Goal: Transaction & Acquisition: Obtain resource

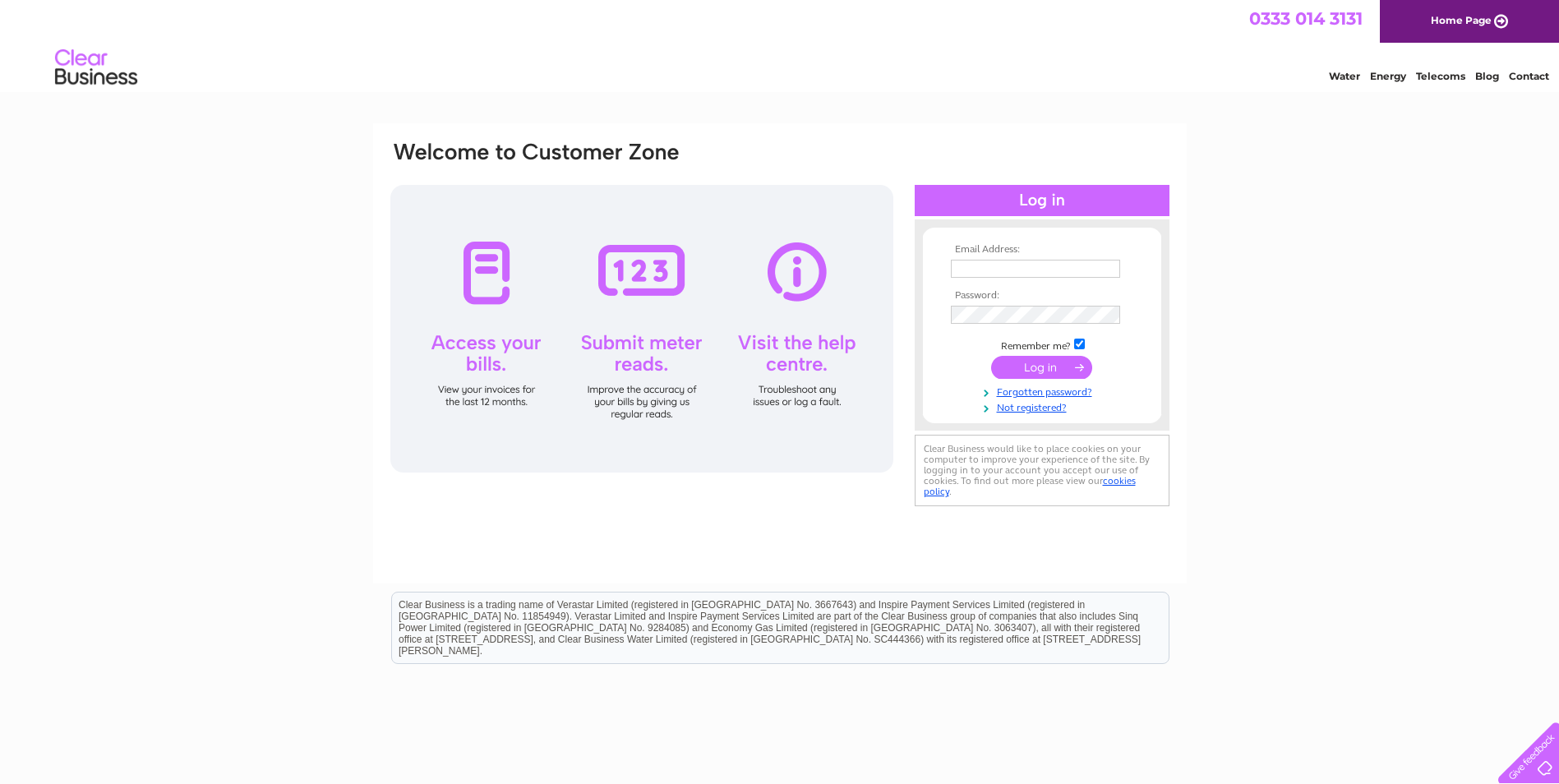
type input "[EMAIL_ADDRESS][DOMAIN_NAME]"
click at [1035, 367] on input "submit" at bounding box center [1041, 367] width 101 height 23
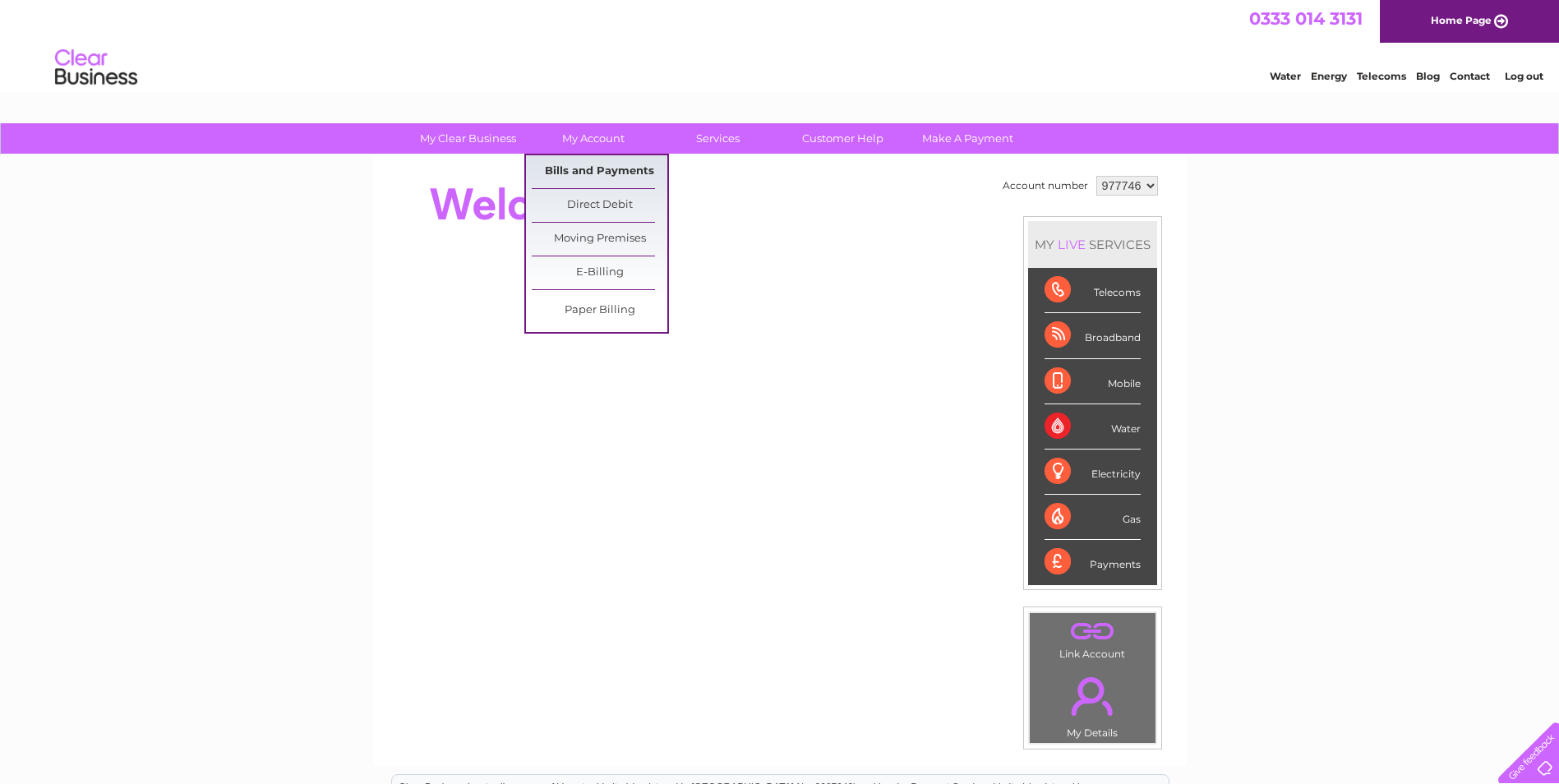
click at [572, 167] on link "Bills and Payments" at bounding box center [599, 171] width 136 height 32
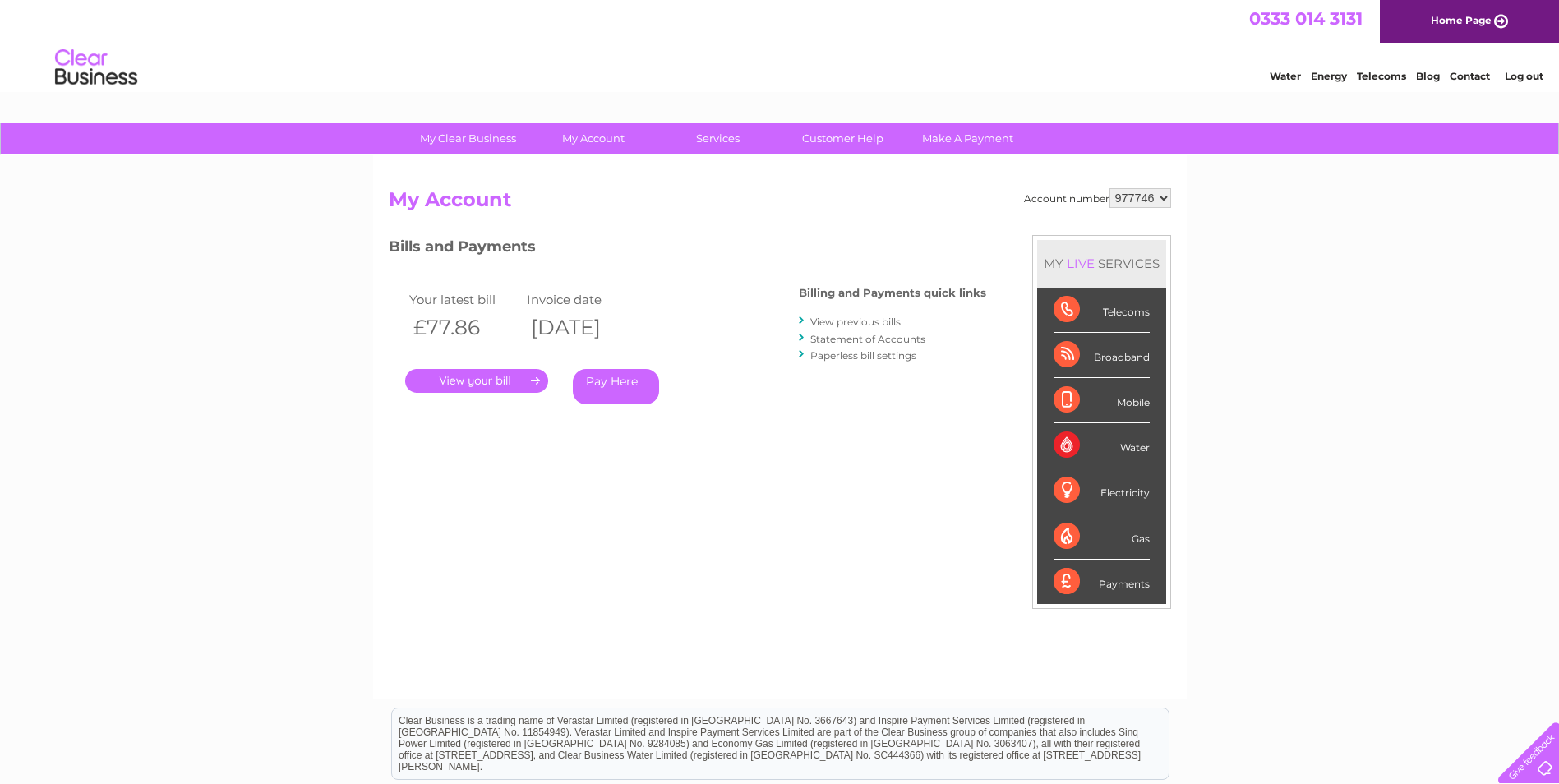
click at [508, 379] on link "." at bounding box center [477, 381] width 143 height 24
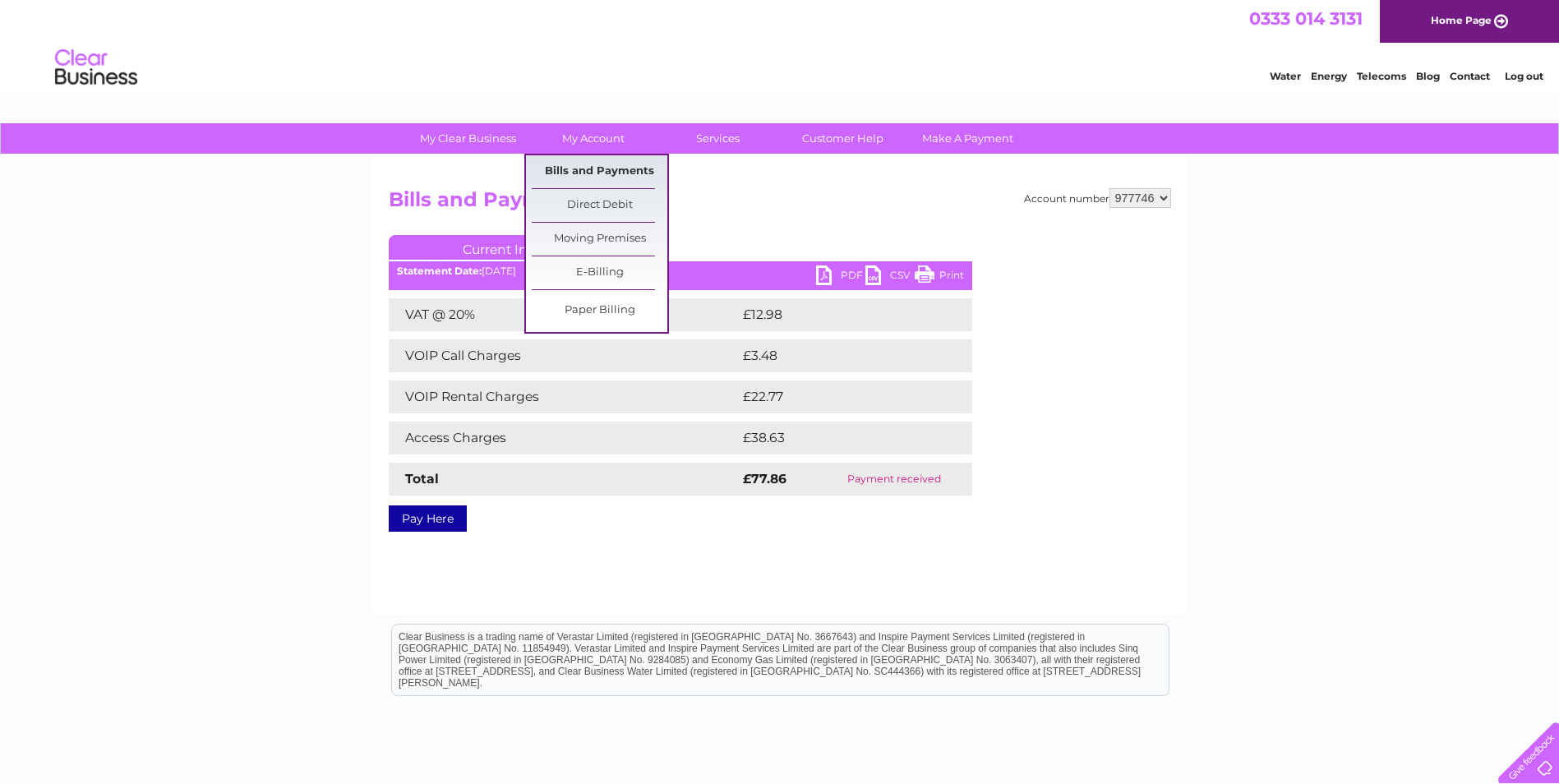
click at [594, 167] on link "Bills and Payments" at bounding box center [599, 171] width 136 height 32
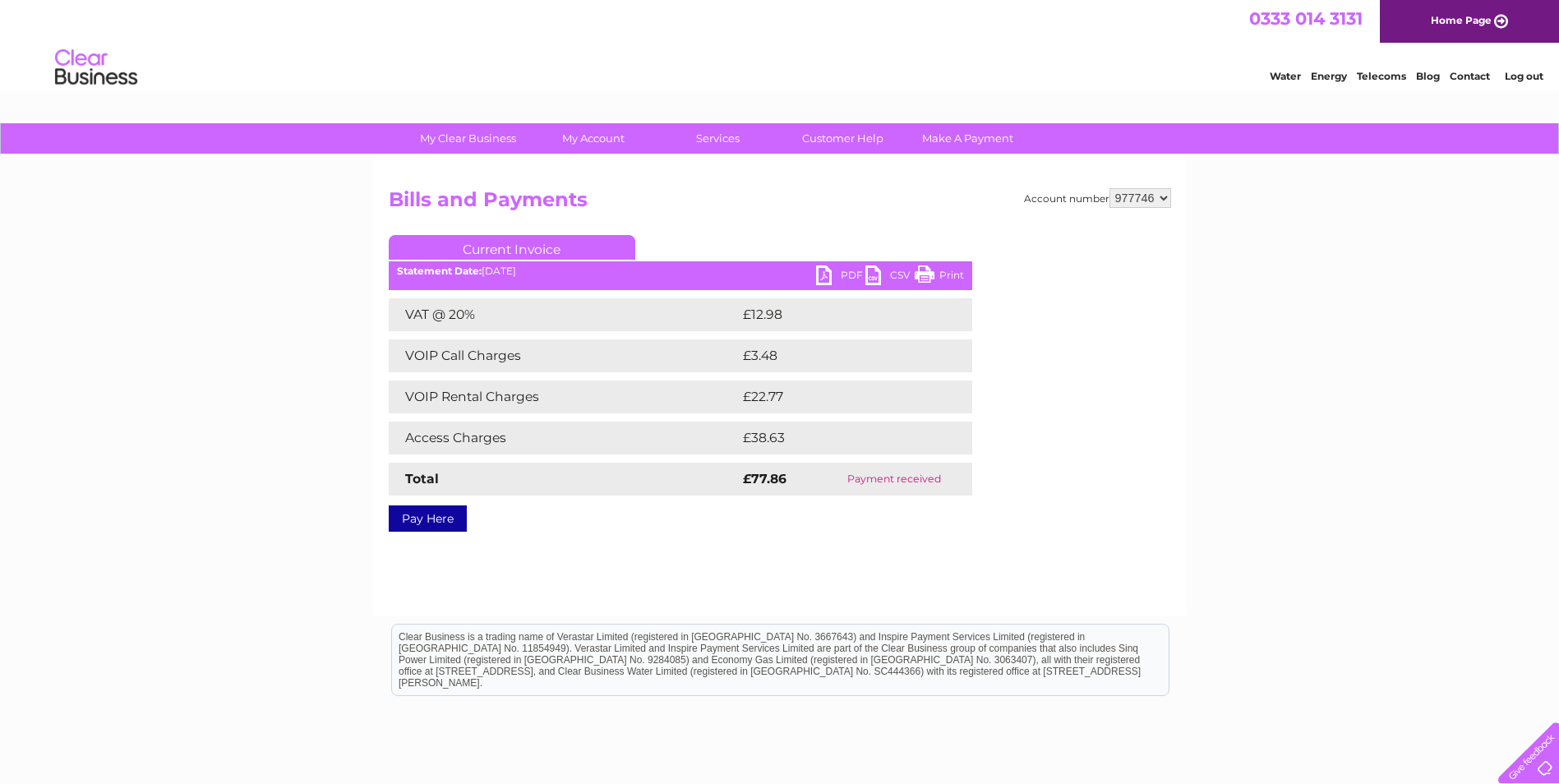
click at [852, 191] on h2 "Bills and Payments" at bounding box center [779, 203] width 782 height 31
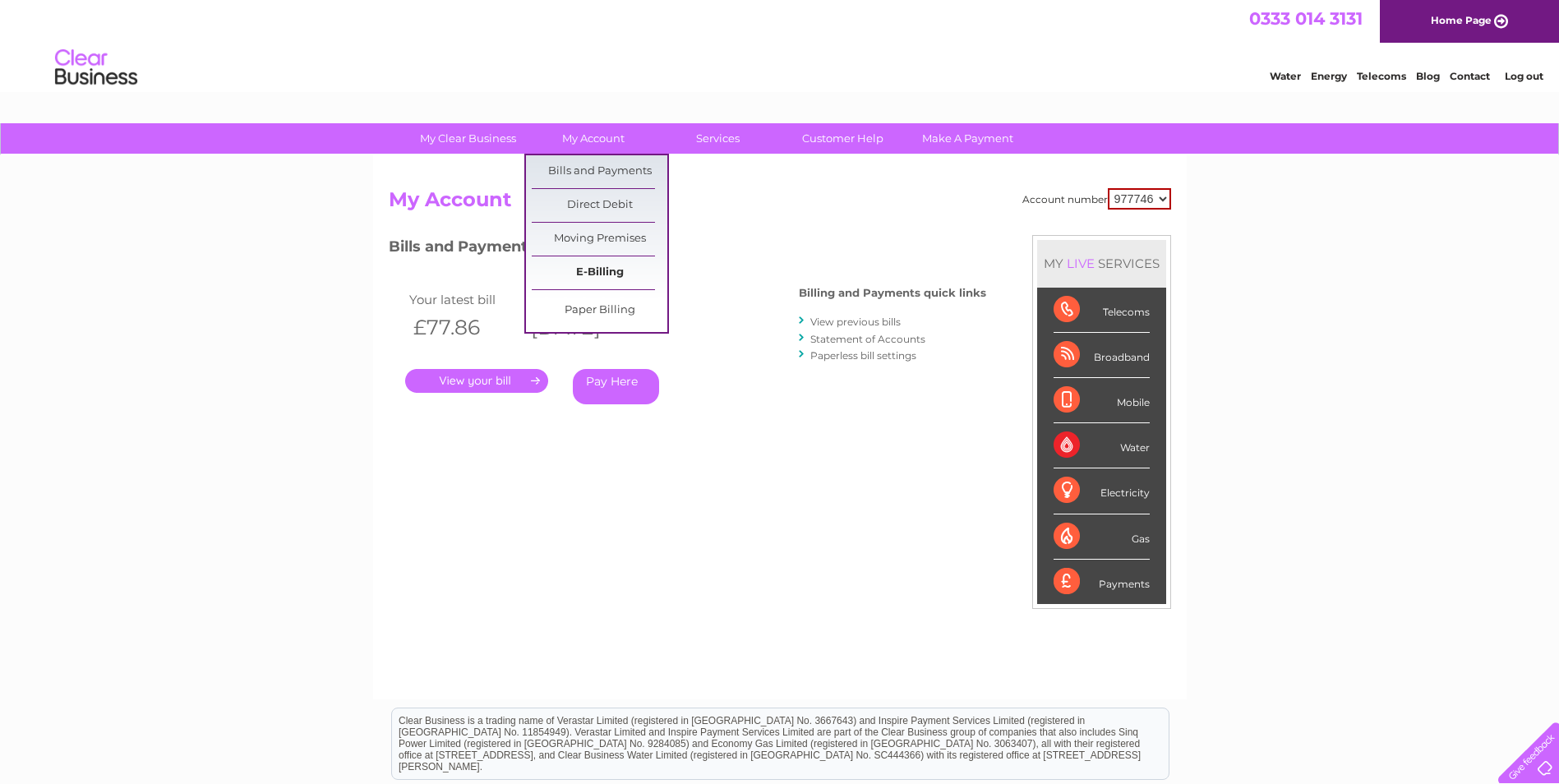
click at [587, 263] on link "E-Billing" at bounding box center [599, 272] width 136 height 32
click at [595, 269] on link "E-Billing" at bounding box center [599, 272] width 136 height 32
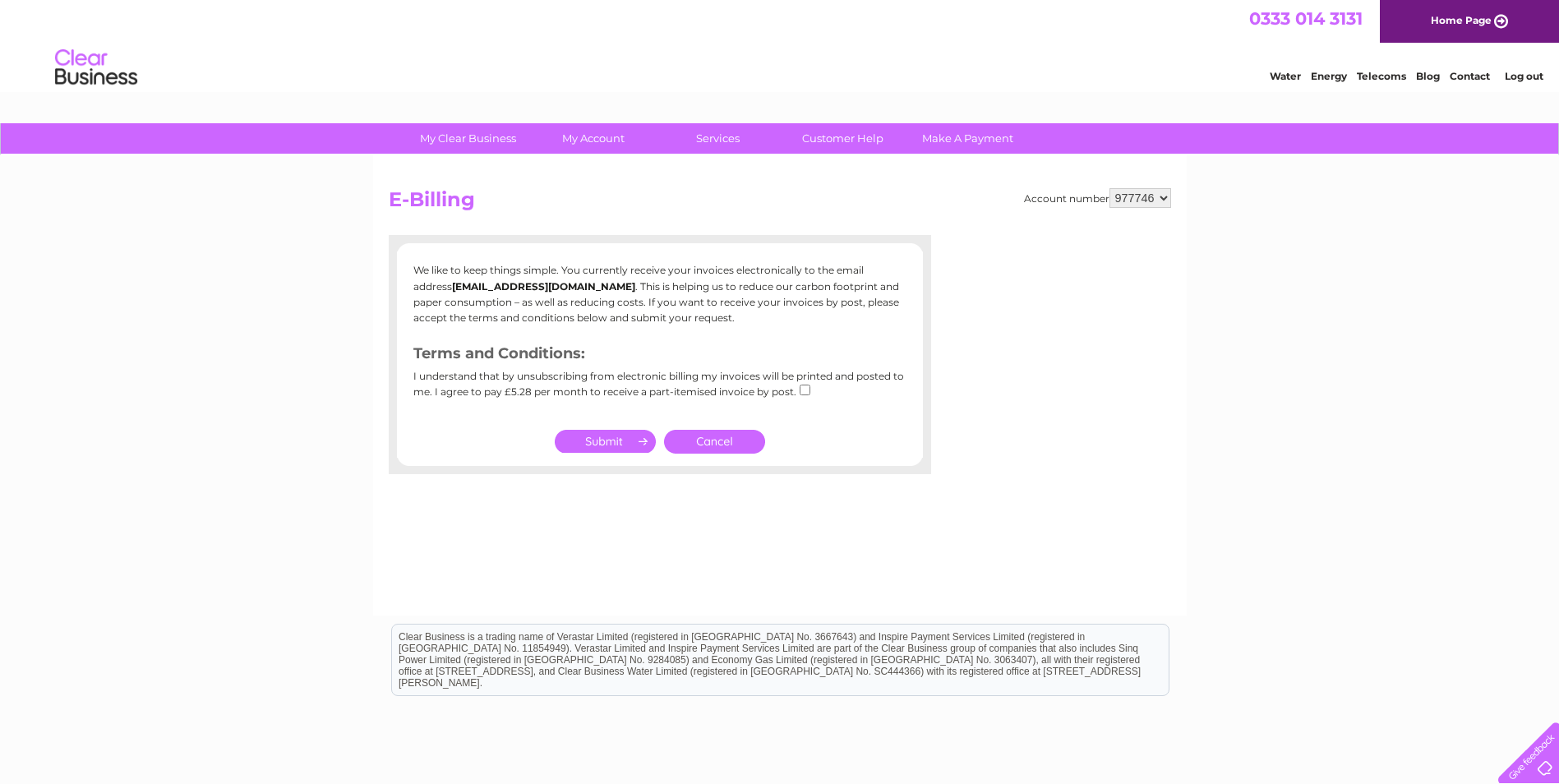
click at [727, 442] on link "Cancel" at bounding box center [714, 442] width 101 height 24
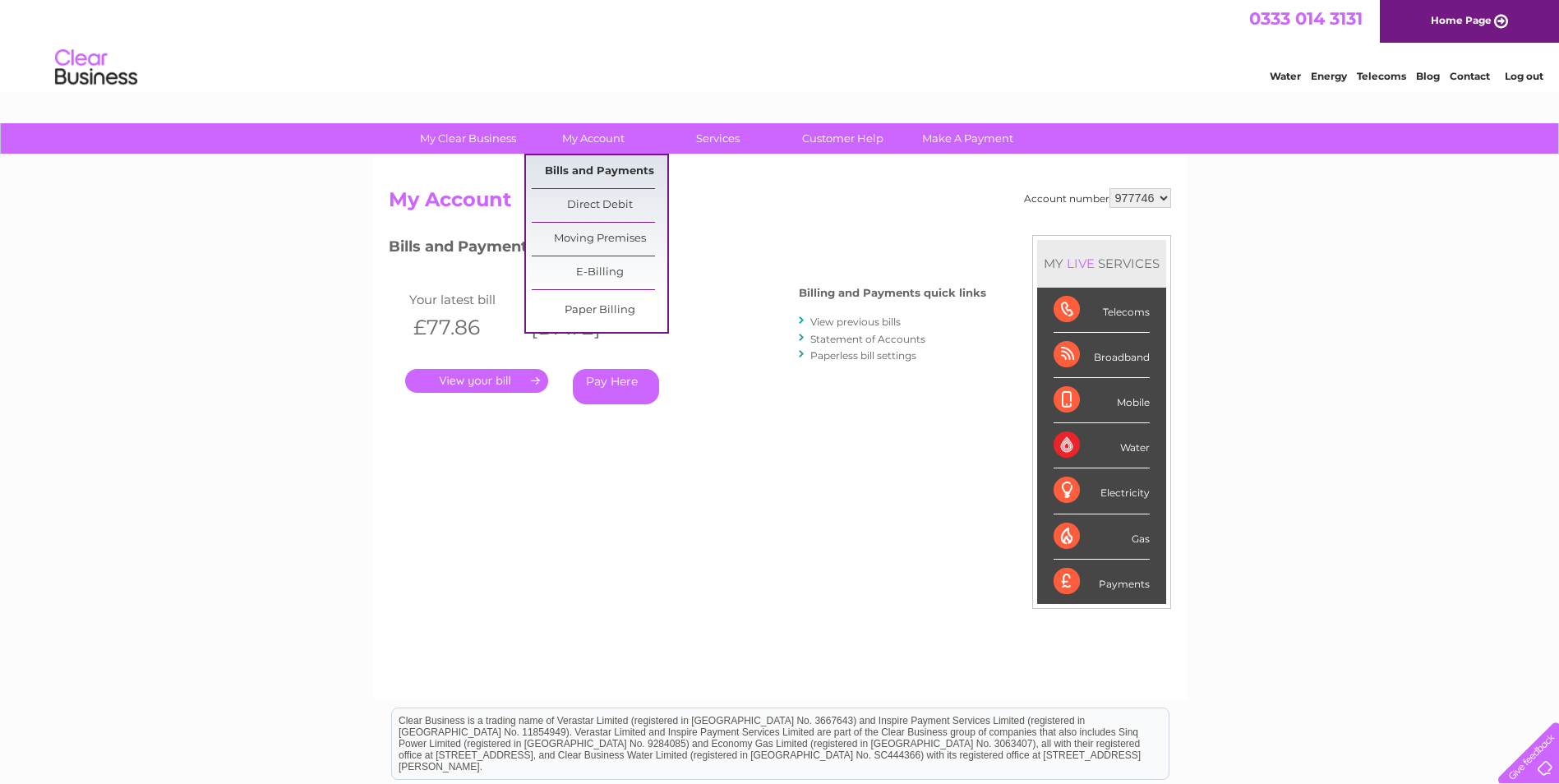
click at [593, 165] on link "Bills and Payments" at bounding box center [599, 171] width 136 height 32
click at [590, 170] on link "Bills and Payments" at bounding box center [599, 171] width 136 height 32
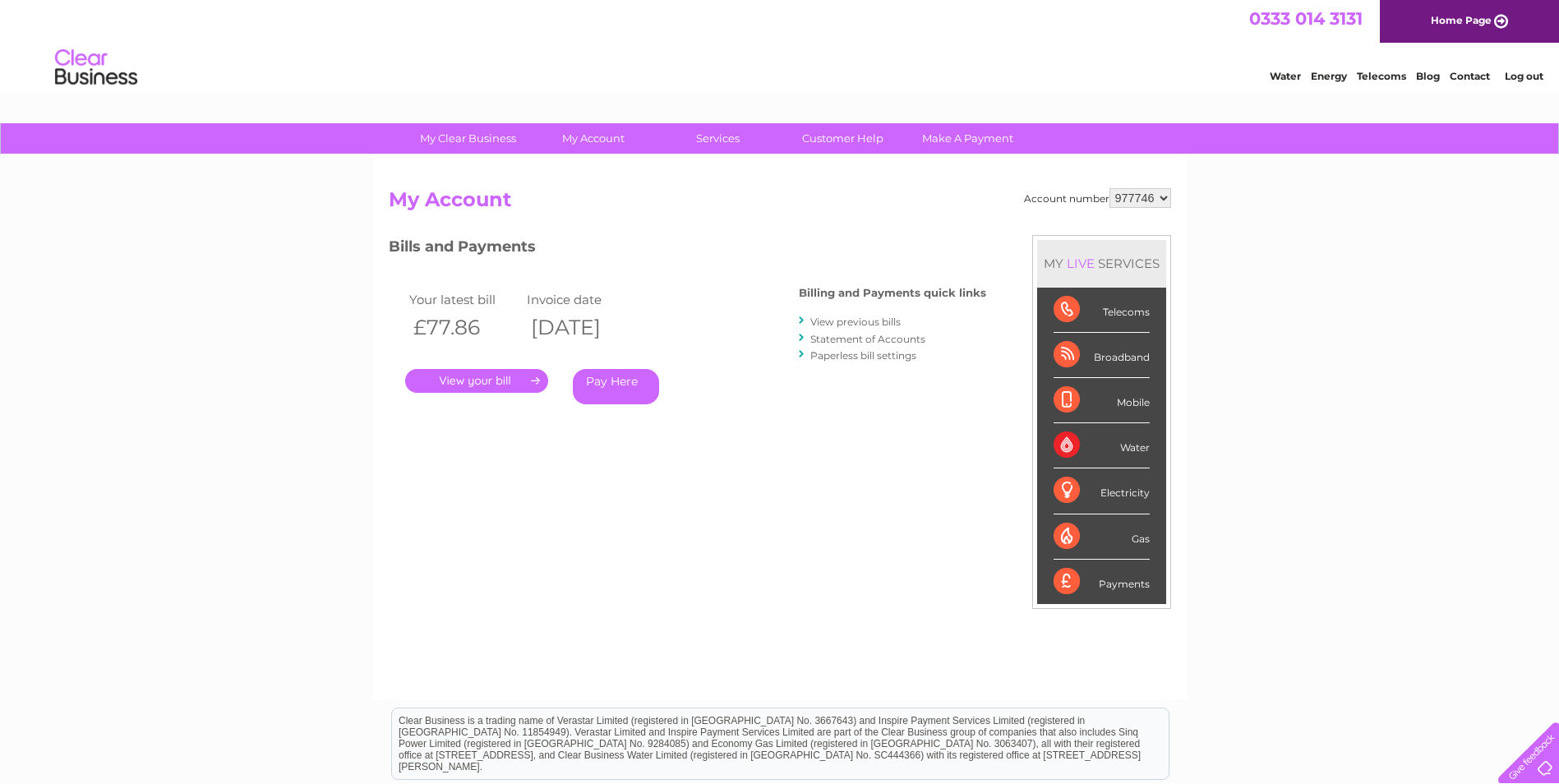
click at [538, 373] on link "." at bounding box center [477, 381] width 143 height 24
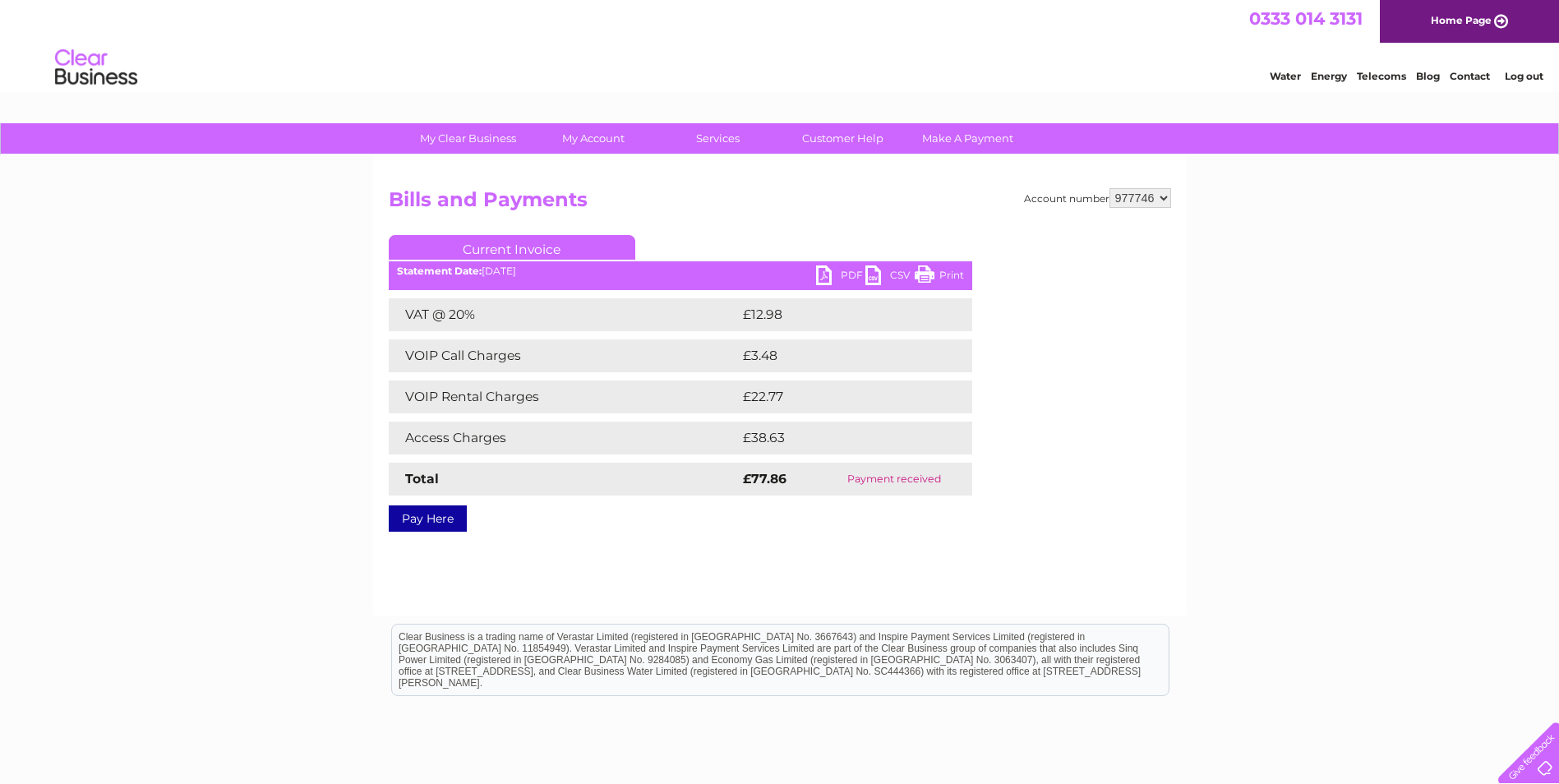
click at [808, 188] on h2 "Bills and Payments" at bounding box center [779, 203] width 782 height 31
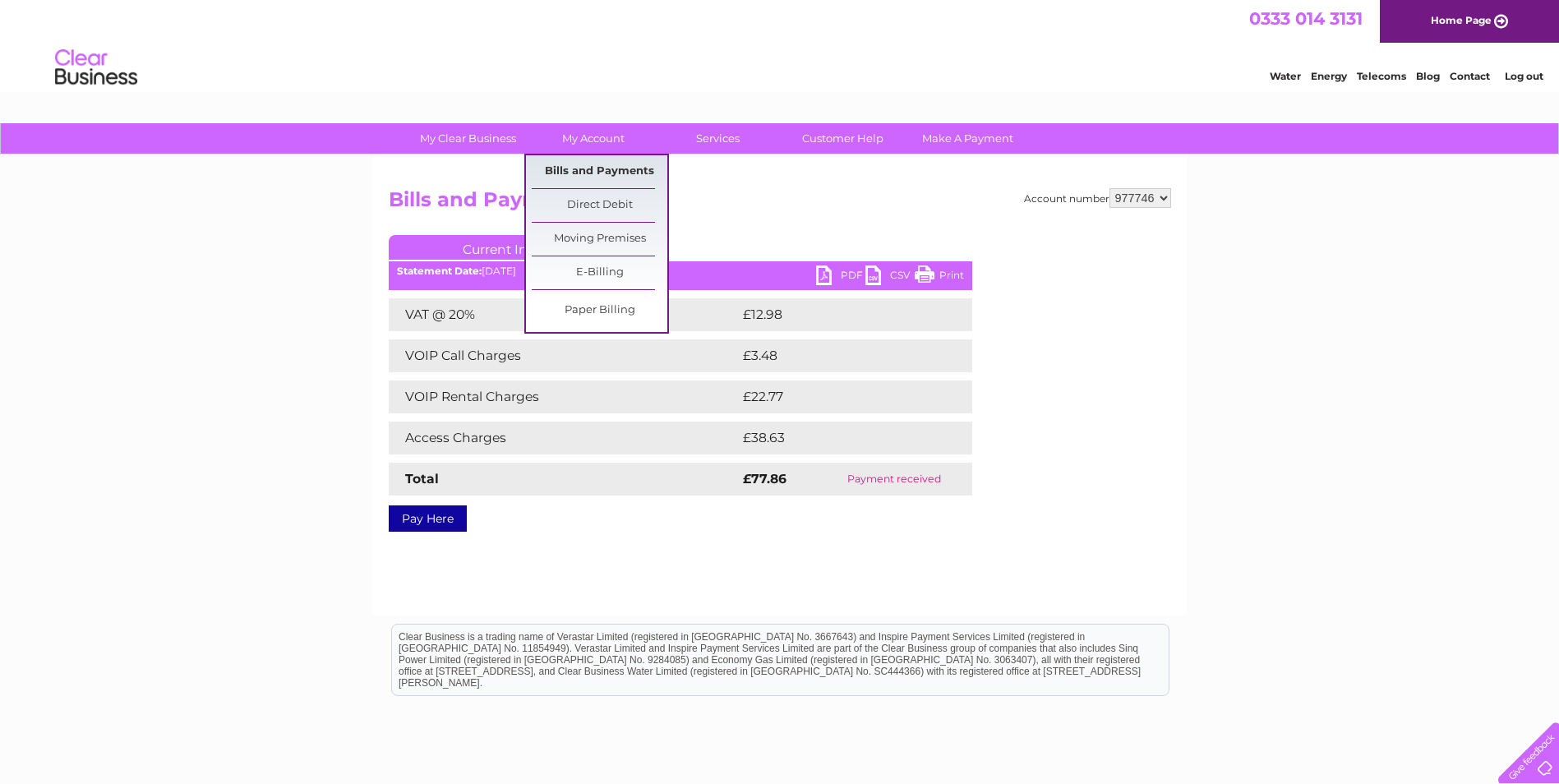
click at [564, 168] on link "Bills and Payments" at bounding box center [599, 171] width 136 height 32
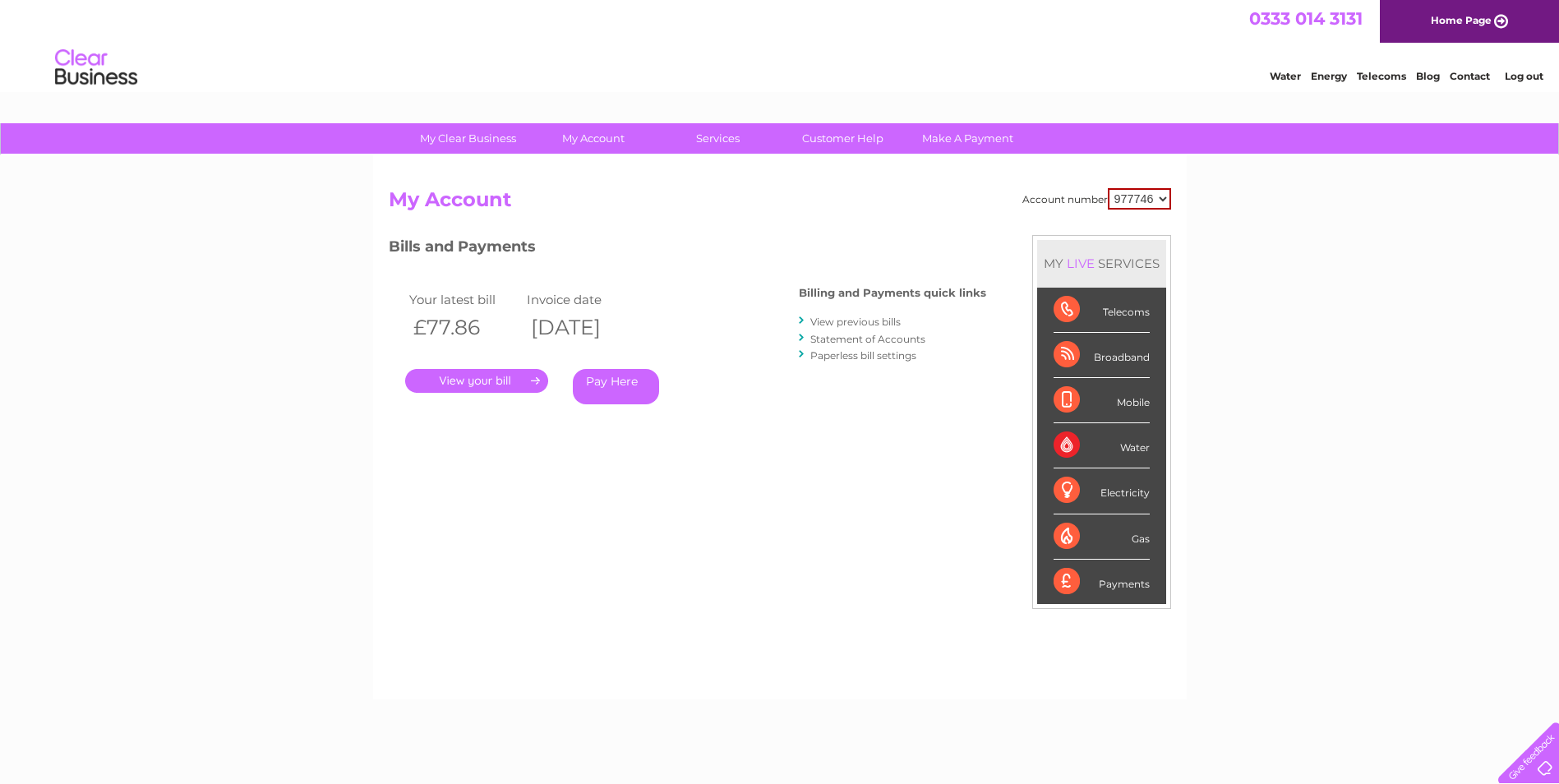
click at [801, 178] on div "Account number 977746 My Account MY LIVE SERVICES Telecoms Broadband Mobile Wat…" at bounding box center [780, 427] width 813 height 544
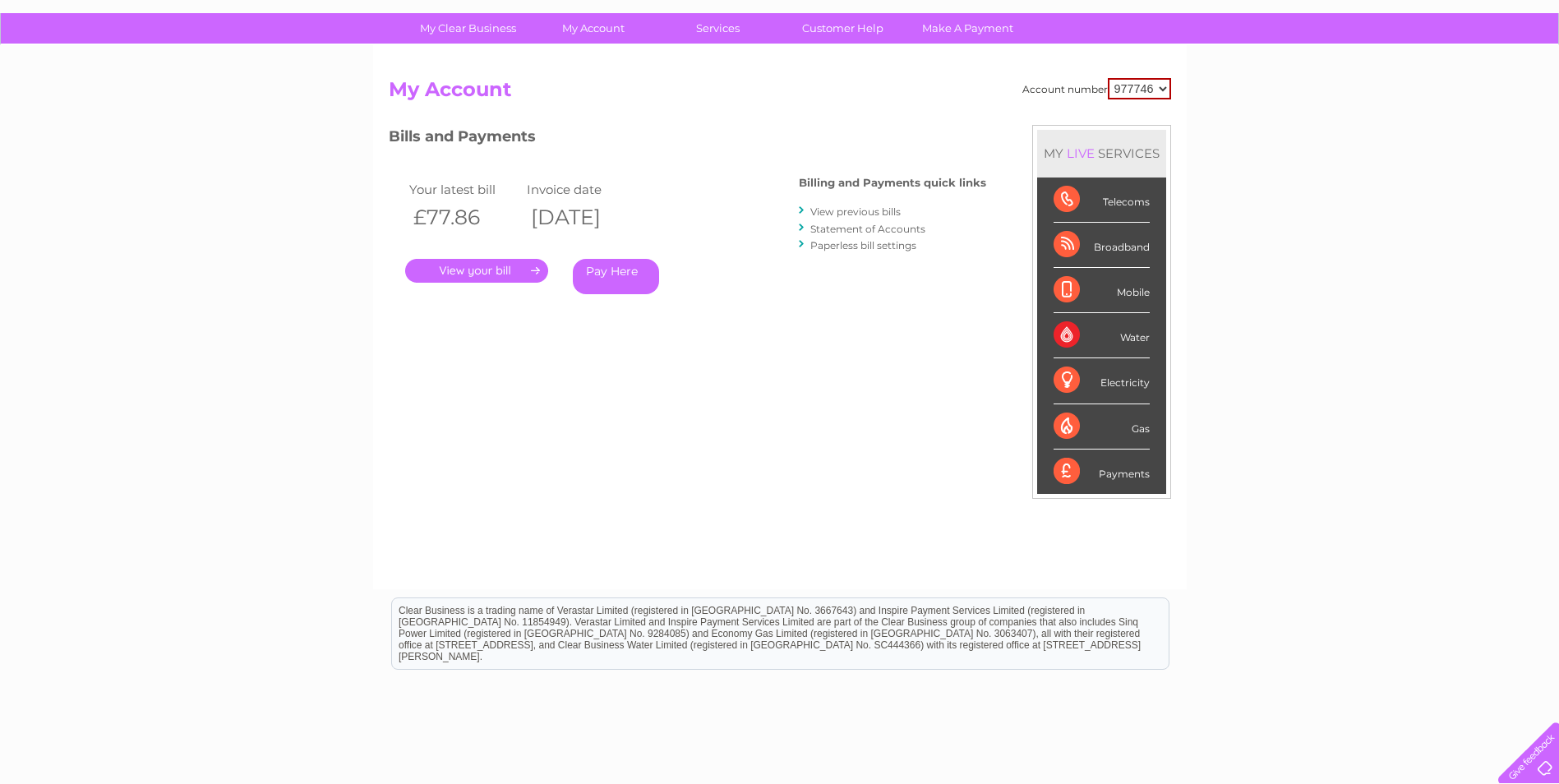
scroll to position [209, 0]
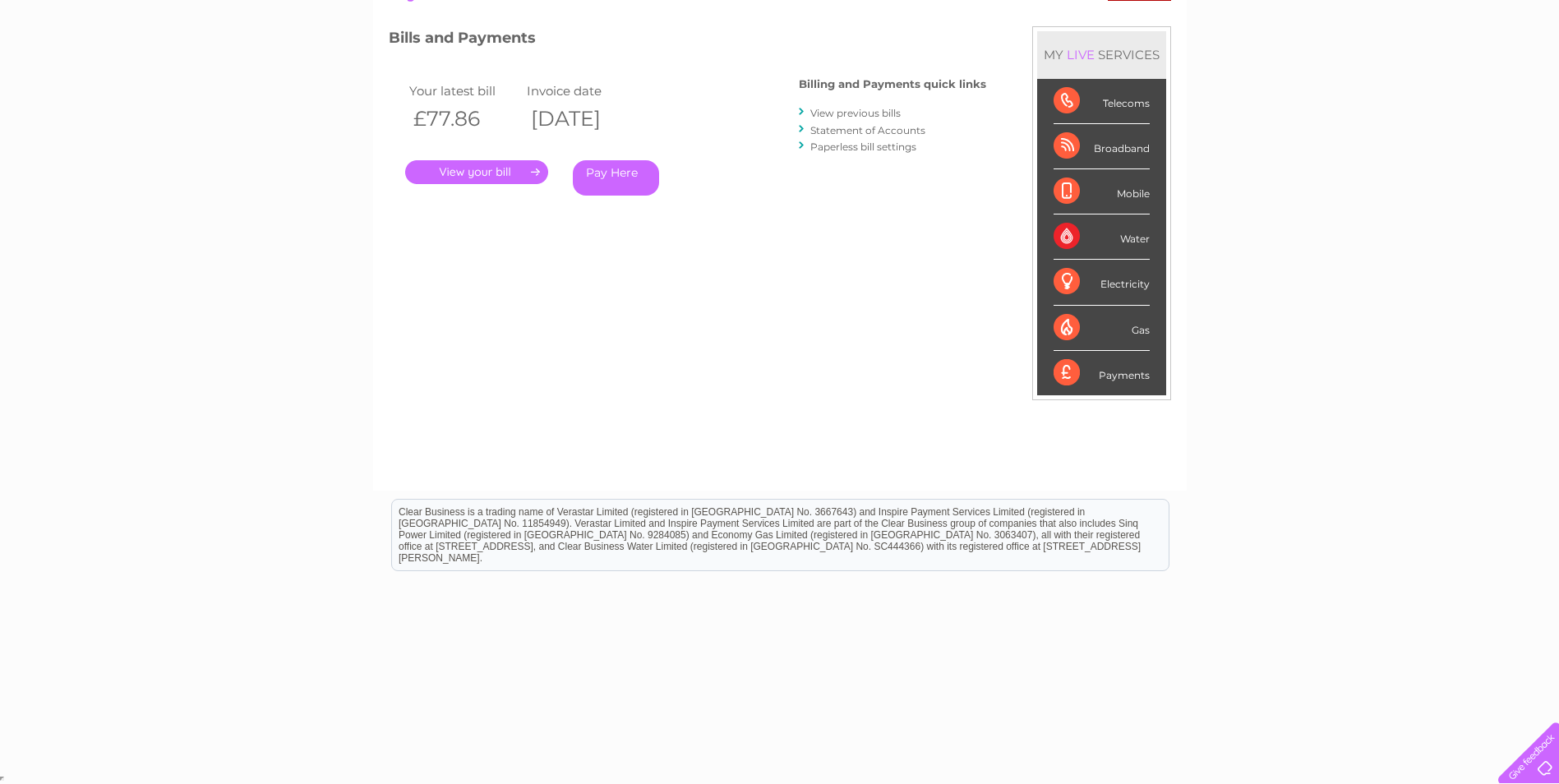
click at [841, 110] on link "View previous bills" at bounding box center [855, 112] width 90 height 12
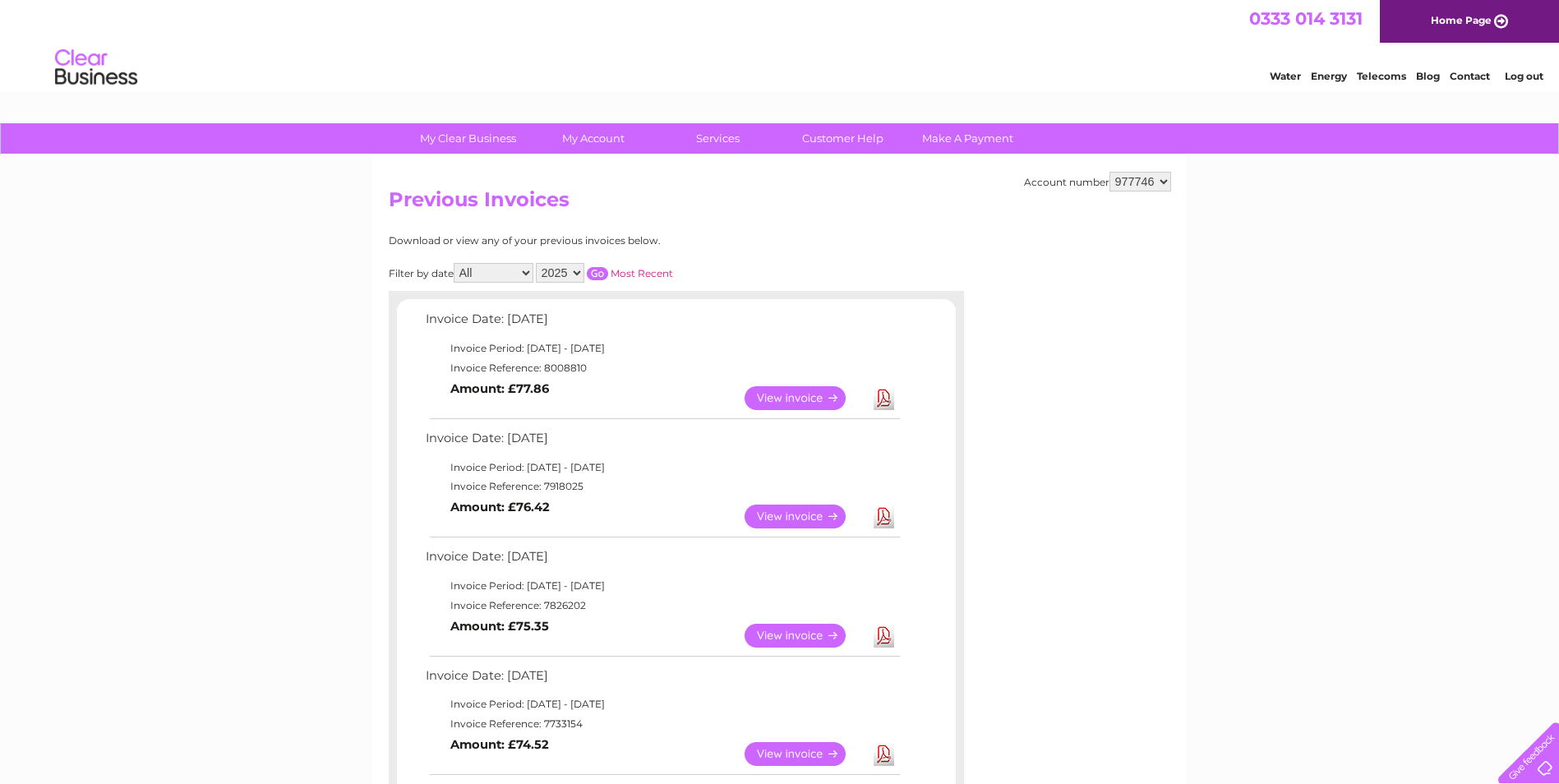
click at [812, 515] on link "View" at bounding box center [805, 517] width 121 height 24
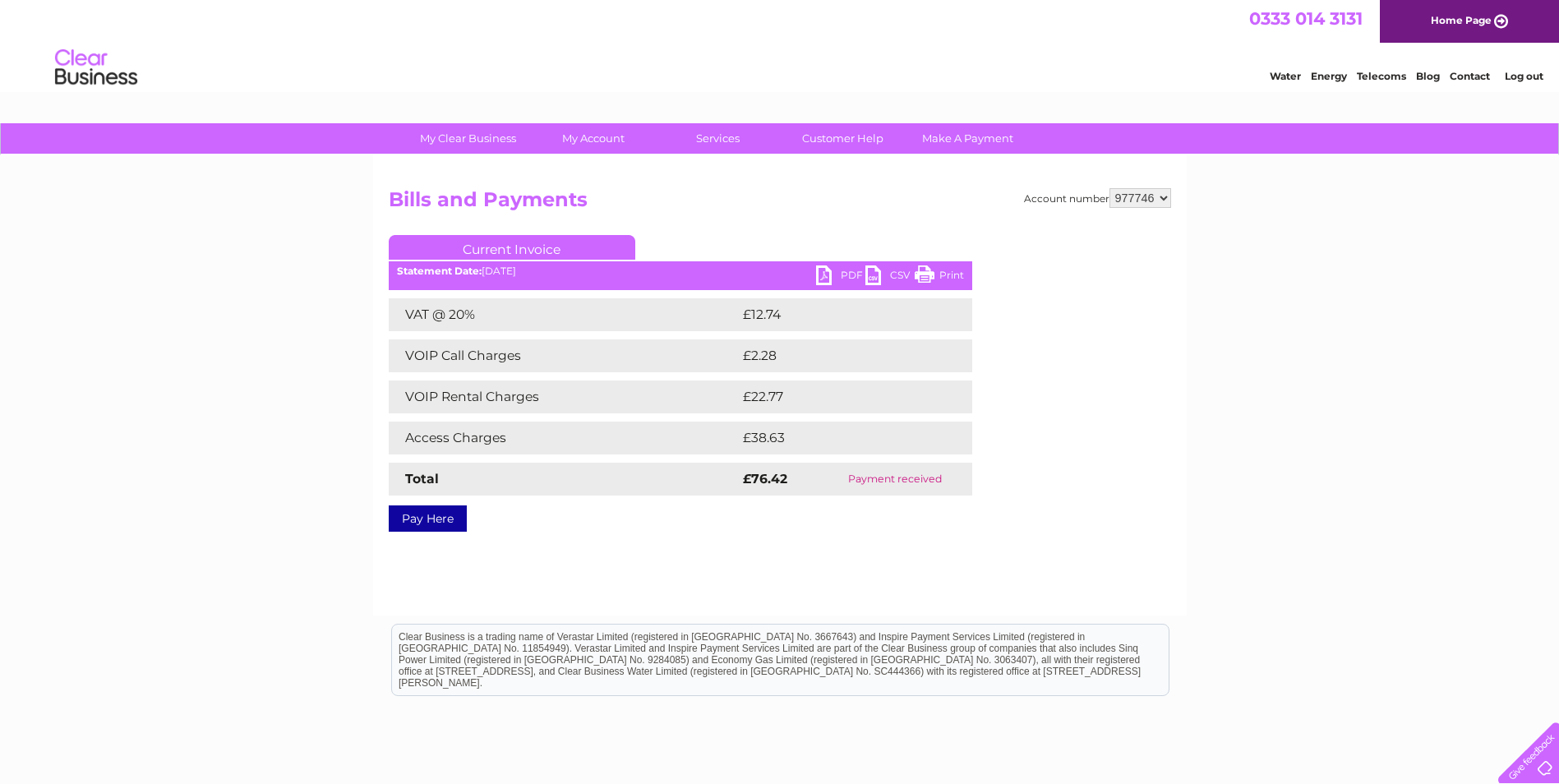
click at [837, 272] on link "PDF" at bounding box center [840, 277] width 49 height 24
